Goal: Task Accomplishment & Management: Manage account settings

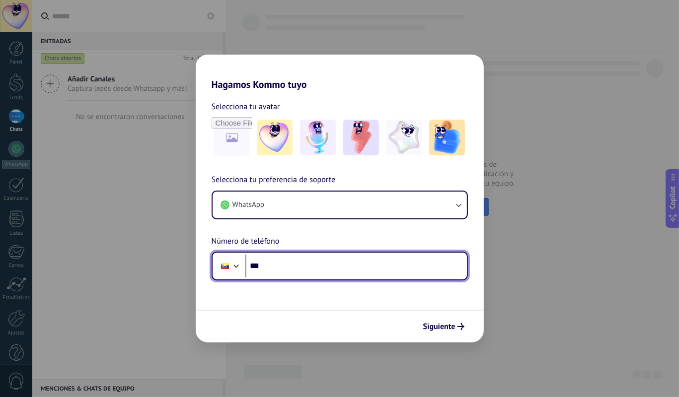
click at [369, 271] on input "***" at bounding box center [355, 266] width 221 height 23
type input "**********"
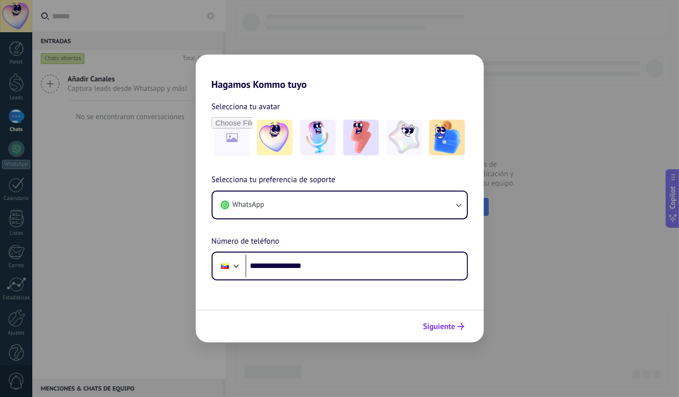
click at [454, 328] on span "Siguiente" at bounding box center [439, 326] width 32 height 7
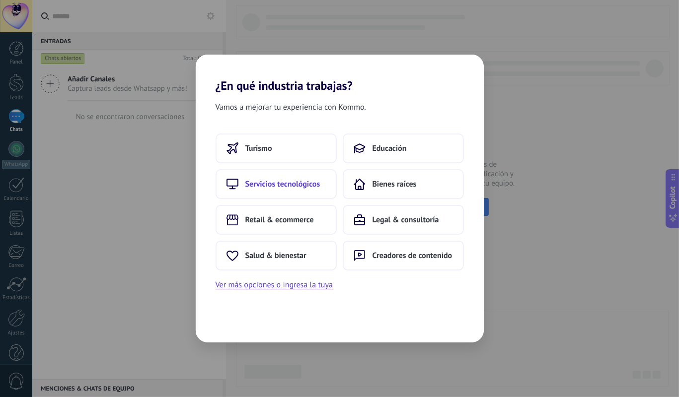
click at [291, 186] on span "Servicios tecnológicos" at bounding box center [282, 184] width 75 height 10
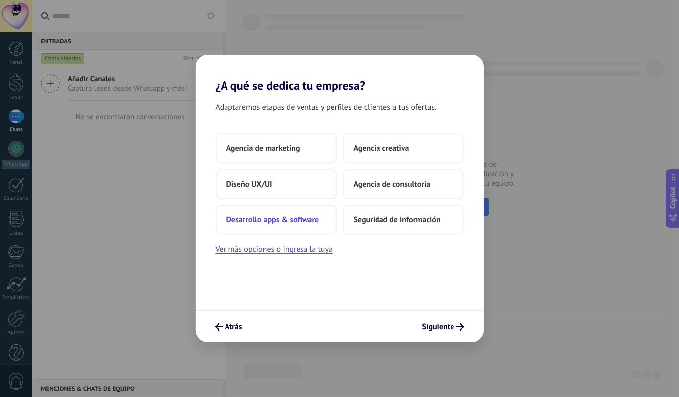
click at [297, 218] on span "Desarrollo apps & software" at bounding box center [272, 220] width 93 height 10
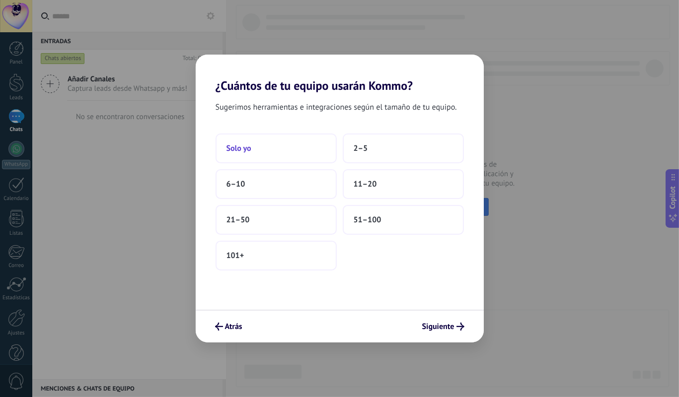
click at [258, 150] on button "Solo yo" at bounding box center [275, 149] width 121 height 30
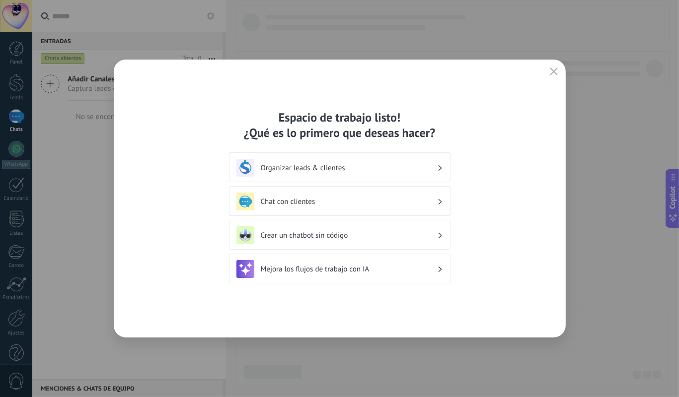
click at [318, 204] on h3 "Chat con clientes" at bounding box center [349, 201] width 176 height 9
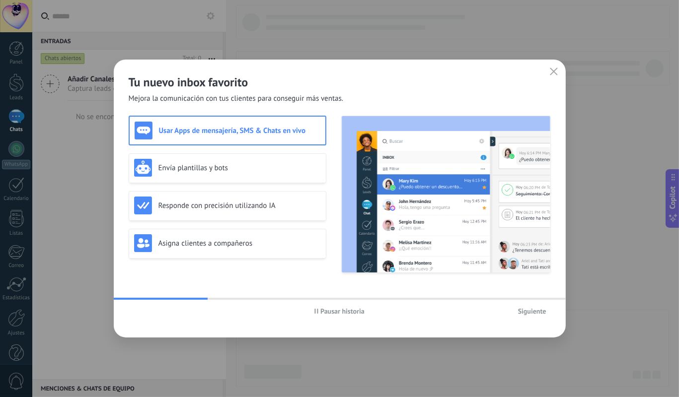
click at [531, 321] on div "Pausar historia Siguiente" at bounding box center [340, 311] width 452 height 23
click at [533, 317] on button "Siguiente" at bounding box center [531, 311] width 37 height 15
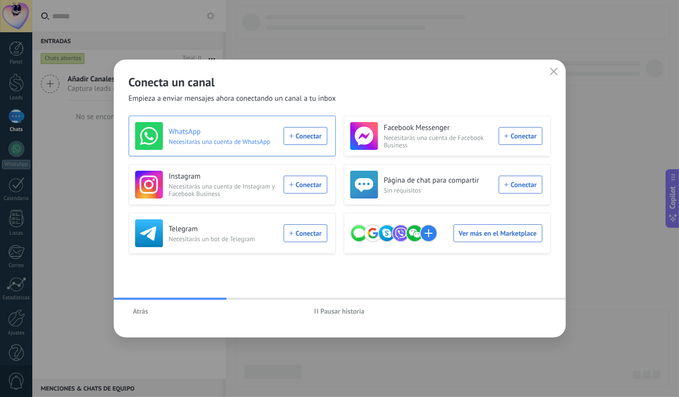
click at [308, 139] on div "WhatsApp Necesitarás una cuenta de WhatsApp Conectar" at bounding box center [231, 136] width 192 height 28
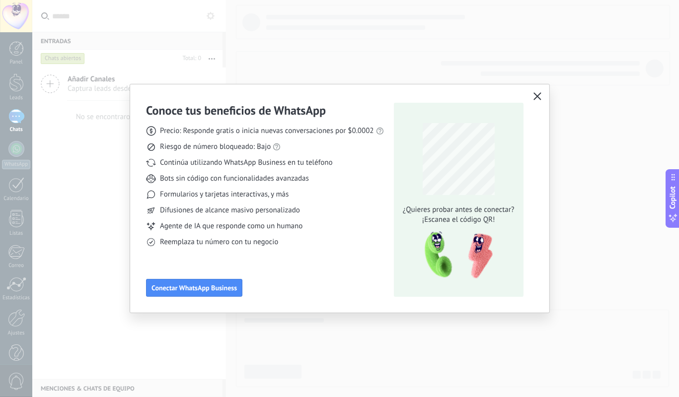
click at [537, 100] on icon "button" at bounding box center [537, 96] width 8 height 8
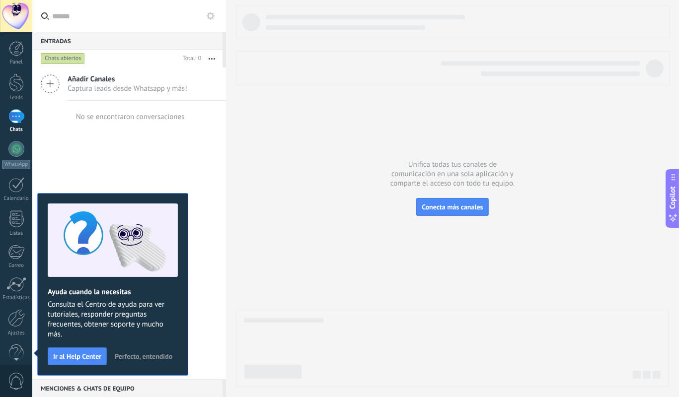
click at [114, 86] on span "Captura leads desde Whatsapp y más!" at bounding box center [128, 88] width 120 height 9
click at [53, 81] on icon at bounding box center [50, 83] width 19 height 19
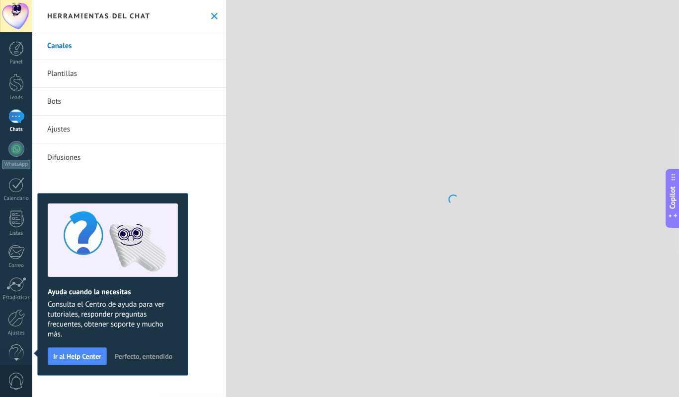
click at [459, 206] on div at bounding box center [452, 198] width 453 height 397
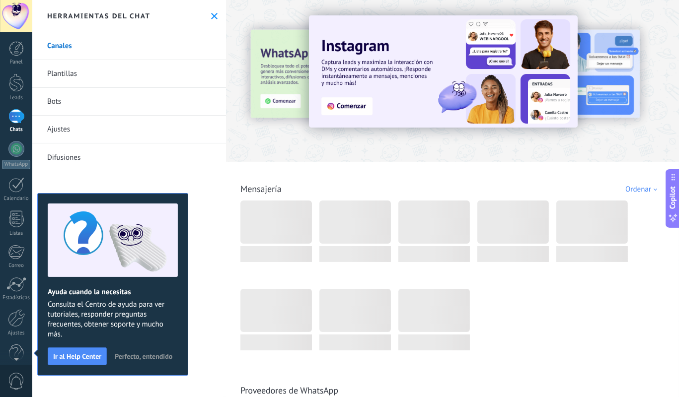
click at [211, 18] on use at bounding box center [214, 16] width 6 height 6
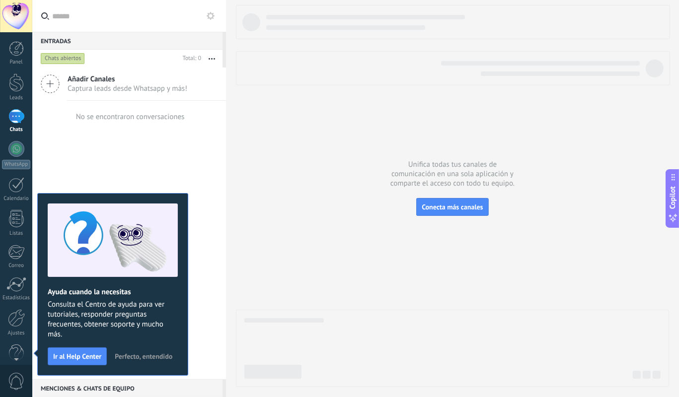
click at [462, 217] on div at bounding box center [452, 196] width 433 height 382
click at [462, 205] on span "Conecta más canales" at bounding box center [451, 207] width 61 height 9
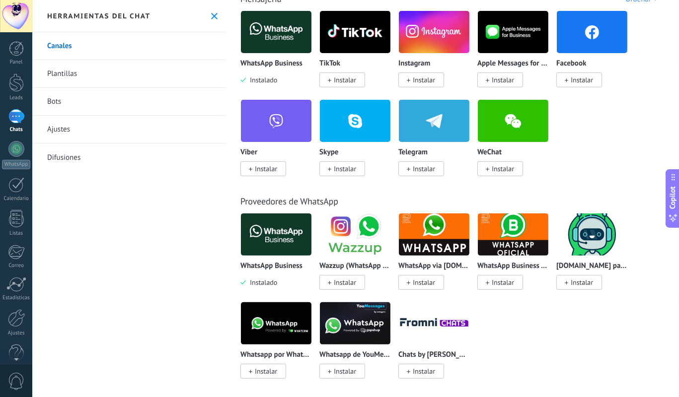
scroll to position [171, 0]
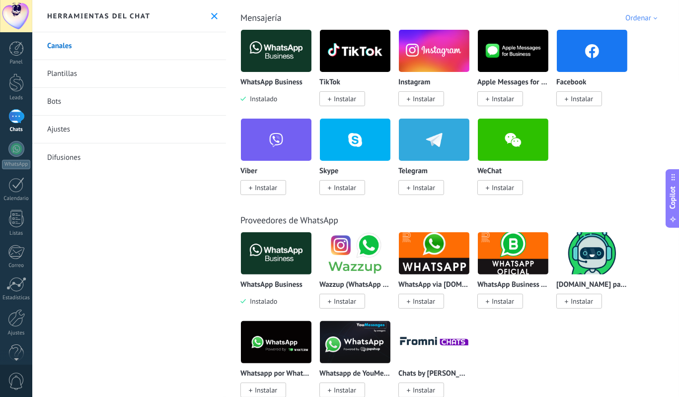
click at [17, 15] on div at bounding box center [16, 16] width 32 height 32
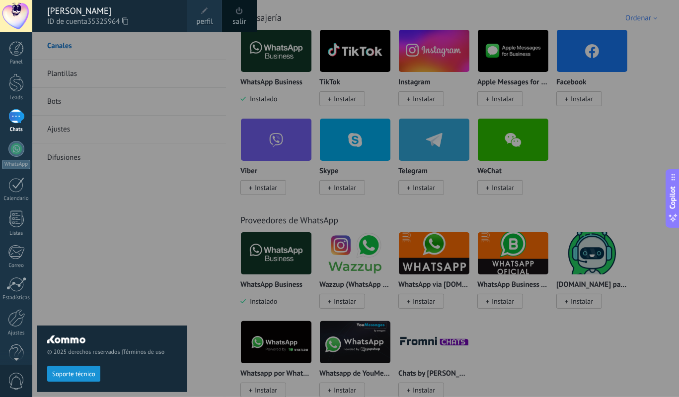
click at [37, 42] on div at bounding box center [371, 198] width 679 height 397
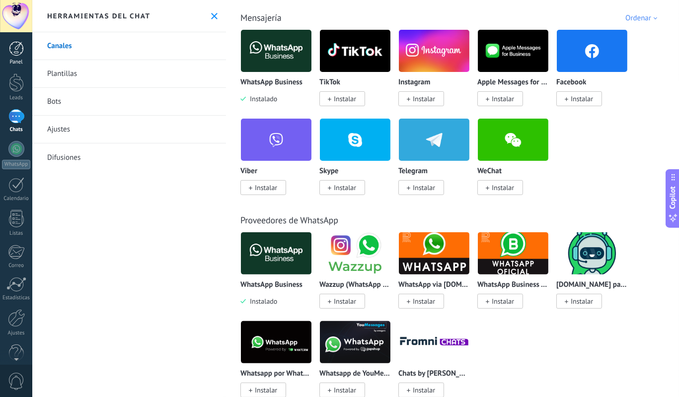
click at [24, 44] on link "Panel" at bounding box center [16, 53] width 32 height 24
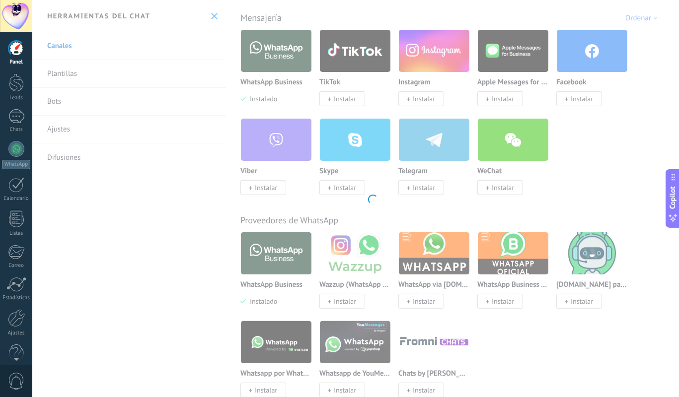
scroll to position [171, 0]
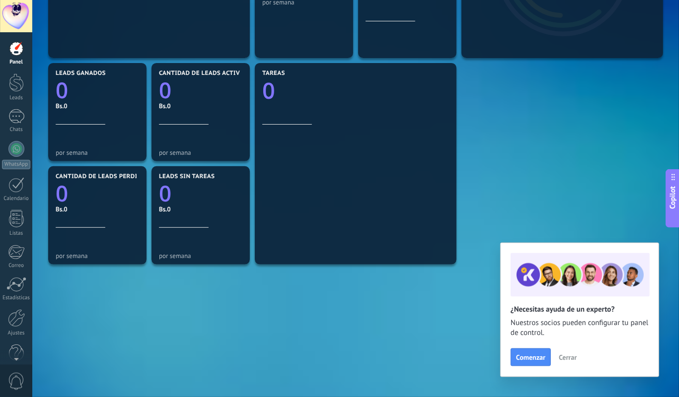
scroll to position [276, 0]
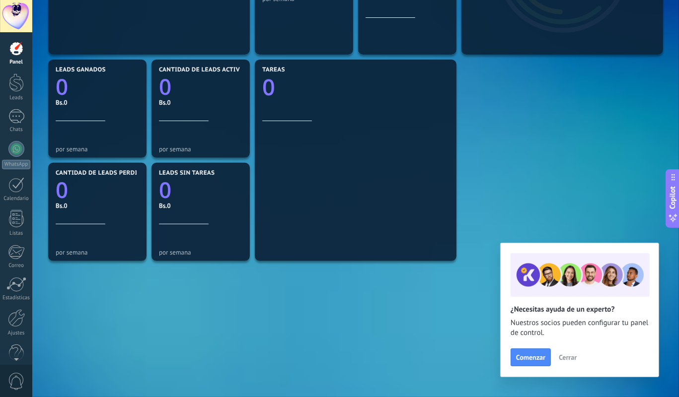
click at [571, 364] on button "Cerrar" at bounding box center [567, 357] width 27 height 15
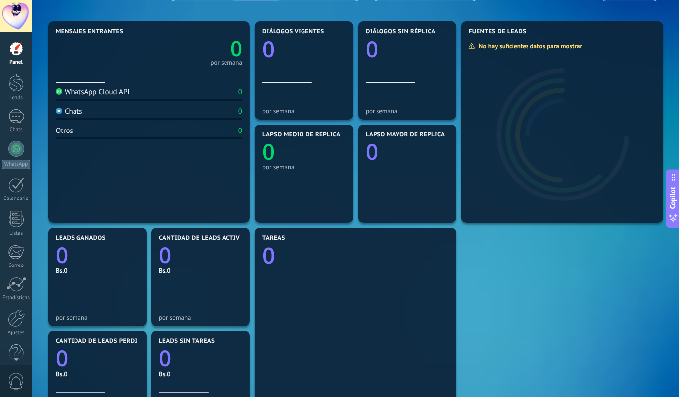
scroll to position [105, 0]
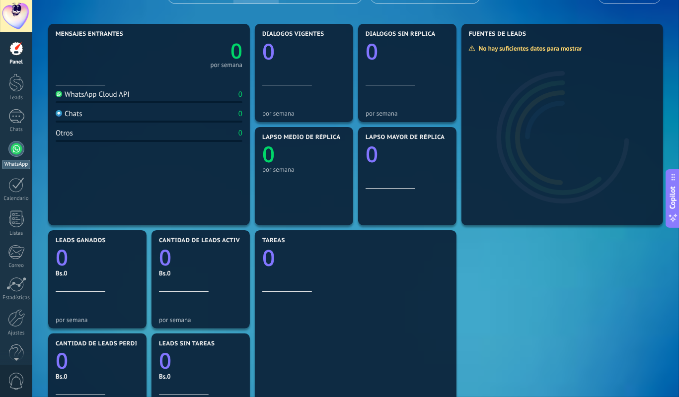
click at [18, 158] on div "WhatsApp" at bounding box center [16, 155] width 32 height 28
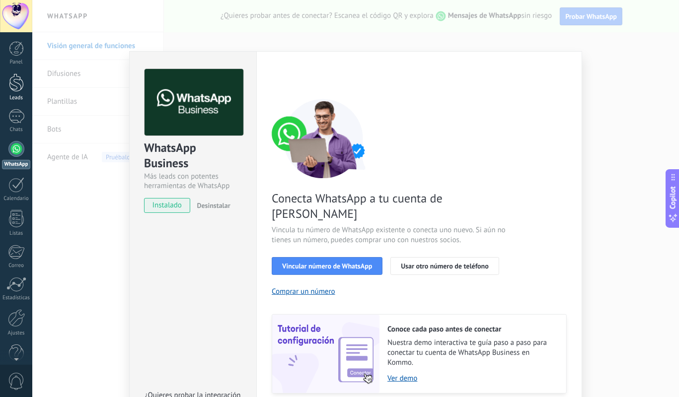
click at [16, 87] on div at bounding box center [16, 82] width 15 height 18
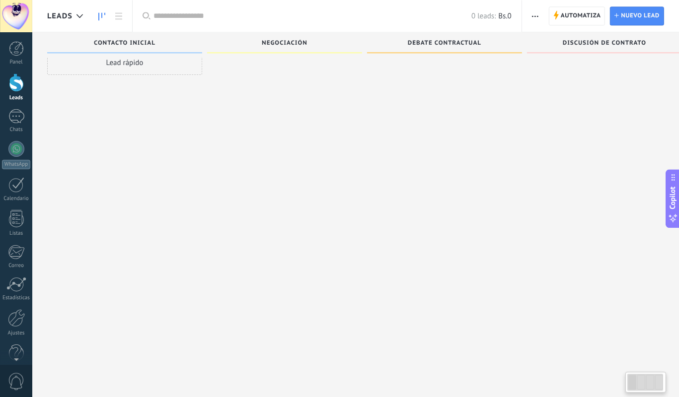
scroll to position [17, 0]
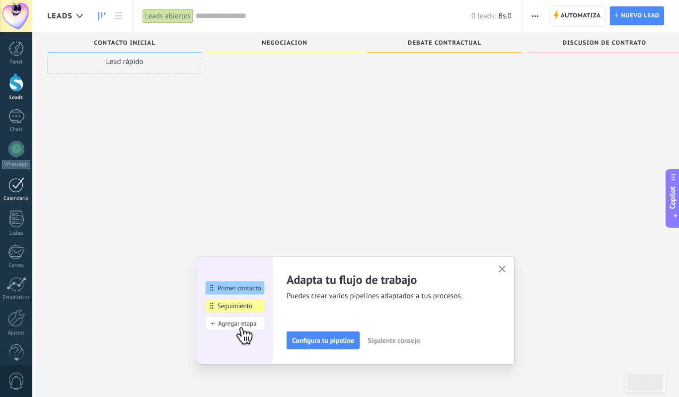
click at [21, 189] on div at bounding box center [16, 184] width 16 height 15
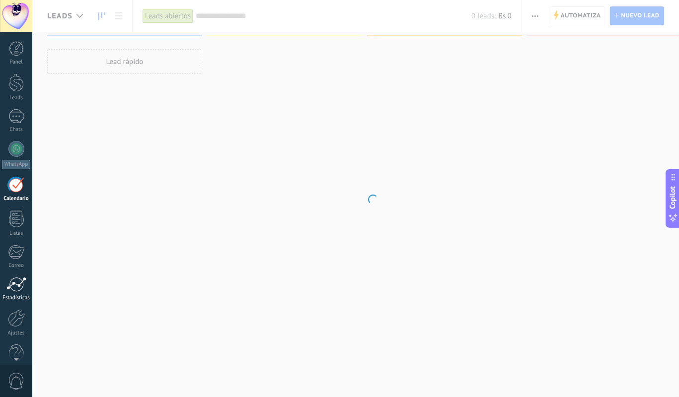
drag, startPoint x: 14, startPoint y: 289, endPoint x: 19, endPoint y: 287, distance: 5.2
click at [14, 289] on div at bounding box center [16, 284] width 20 height 15
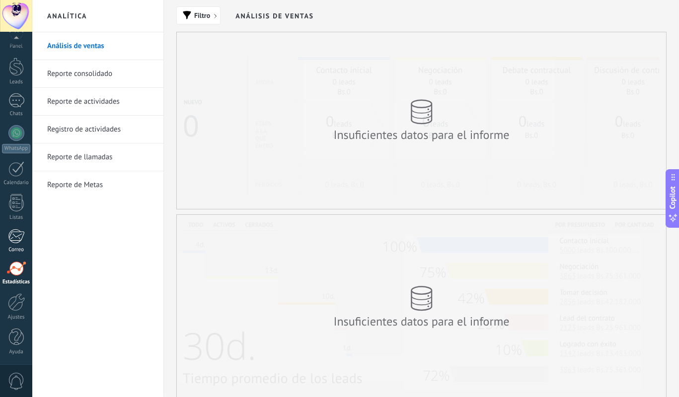
scroll to position [16, 0]
